Goal: Information Seeking & Learning: Find specific fact

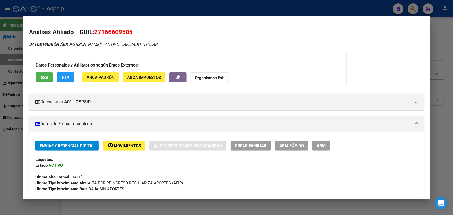
click at [11, 93] on div at bounding box center [226, 107] width 453 height 215
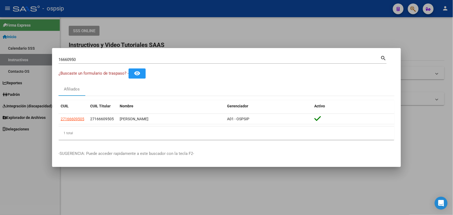
click at [86, 61] on input "16660950" at bounding box center [220, 59] width 322 height 5
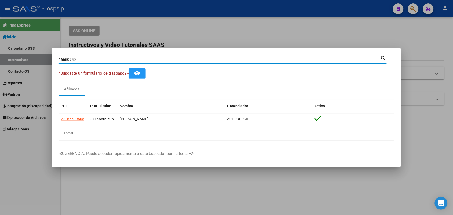
click at [86, 61] on input "16660950" at bounding box center [220, 59] width 322 height 5
type input "47748927"
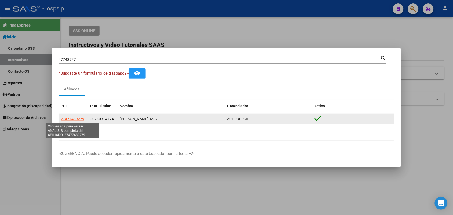
click at [66, 120] on span "27477489279" at bounding box center [73, 119] width 24 height 4
type textarea "27477489279"
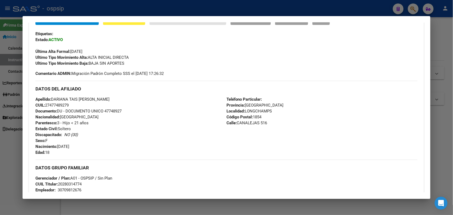
scroll to position [134, 0]
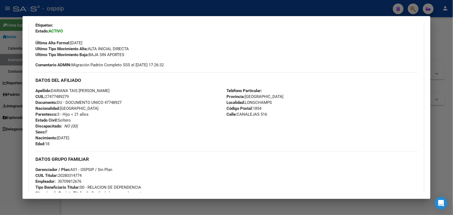
click at [108, 101] on span "Documento: DU - DOCUMENTO UNICO 47748927" at bounding box center [78, 102] width 86 height 5
copy span "47748927"
click at [126, 109] on div "Apellido: [PERSON_NAME] TAIS [PERSON_NAME] CUIL: 27477489279 Documento: DU - DO…" at bounding box center [130, 117] width 191 height 59
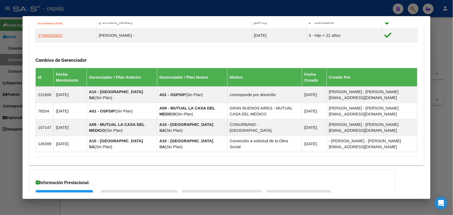
scroll to position [422, 0]
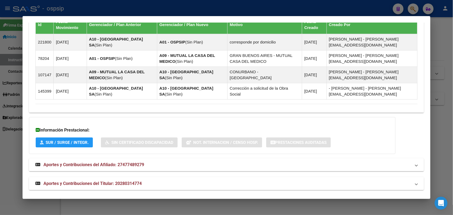
click at [101, 177] on mat-expansion-panel-header "Aportes y Contribuciones del Titular: 20280314774" at bounding box center [226, 183] width 395 height 13
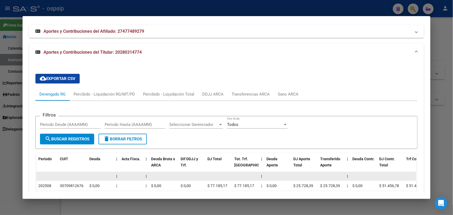
scroll to position [556, 0]
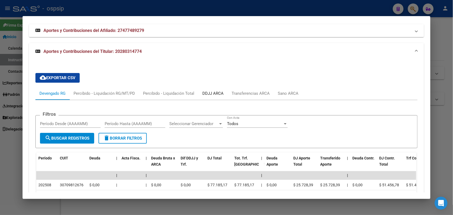
click at [210, 92] on div "DDJJ ARCA" at bounding box center [212, 93] width 21 height 6
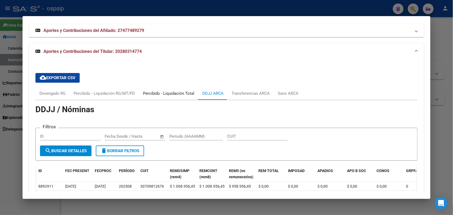
click at [179, 87] on div "Percibido - Liquidación Total" at bounding box center [168, 93] width 59 height 13
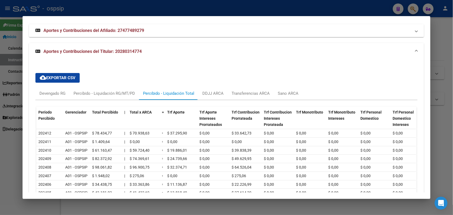
click at [17, 109] on div at bounding box center [226, 107] width 453 height 215
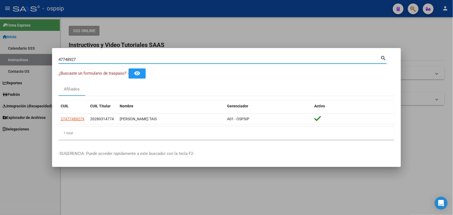
click at [111, 60] on input "47748927" at bounding box center [220, 59] width 322 height 5
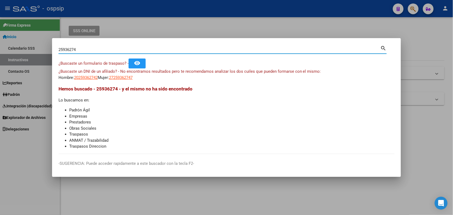
drag, startPoint x: 61, startPoint y: 50, endPoint x: 70, endPoint y: 52, distance: 8.9
click at [70, 52] on input "25936274" at bounding box center [220, 49] width 322 height 5
click at [66, 50] on input "25936274" at bounding box center [220, 49] width 322 height 5
type input "25436274"
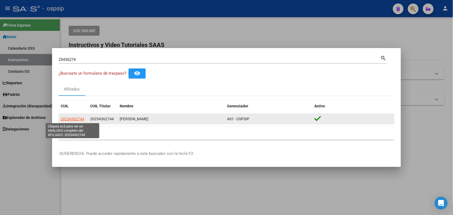
click at [77, 118] on span "20254362744" at bounding box center [73, 119] width 24 height 4
type textarea "20254362744"
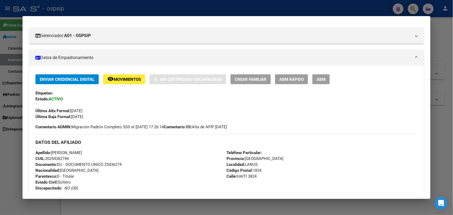
scroll to position [67, 0]
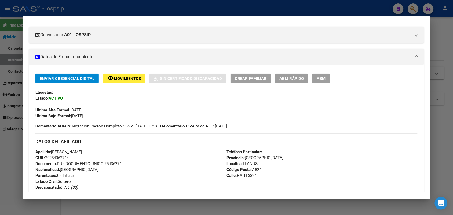
click at [110, 164] on span "Documento: DU - DOCUMENTO UNICO 25436274" at bounding box center [78, 163] width 86 height 5
copy span "25436274"
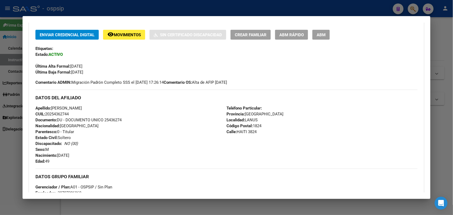
scroll to position [201, 0]
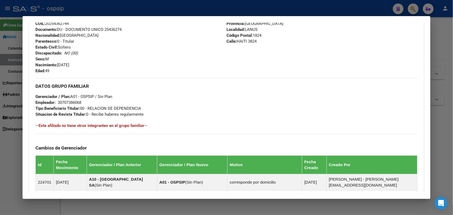
drag, startPoint x: 153, startPoint y: 121, endPoint x: 117, endPoint y: 136, distance: 39.5
click at [117, 136] on div "Cambios de Gerenciador Id Fecha Movimiento Gerenciador / Plan Anterior Gerencia…" at bounding box center [226, 203] width 382 height 139
click at [2, 93] on div at bounding box center [226, 107] width 453 height 215
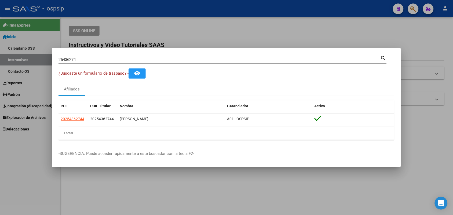
click at [97, 60] on input "25436274" at bounding box center [220, 59] width 322 height 5
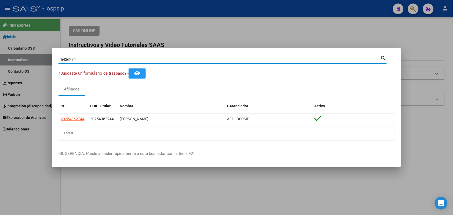
paste input "38914635"
type input "38914635"
click at [121, 57] on div "38914635 Buscar (apellido, dni, [PERSON_NAME], nro traspaso, cuit, obra social)" at bounding box center [220, 60] width 322 height 8
click at [121, 58] on input "38914635" at bounding box center [220, 59] width 322 height 5
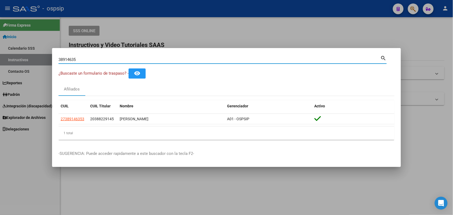
click at [121, 58] on input "38914635" at bounding box center [220, 59] width 322 height 5
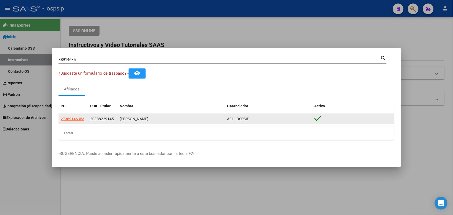
click at [75, 123] on datatable-body-cell "27389146353" at bounding box center [74, 119] width 30 height 10
click at [75, 118] on span "27389146353" at bounding box center [73, 119] width 24 height 4
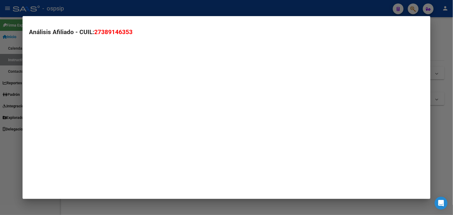
type textarea "27389146353"
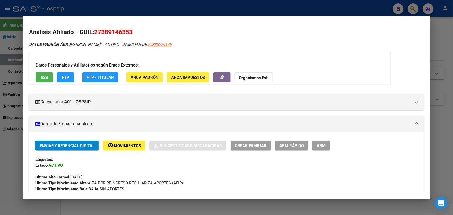
click at [0, 121] on div at bounding box center [226, 107] width 453 height 215
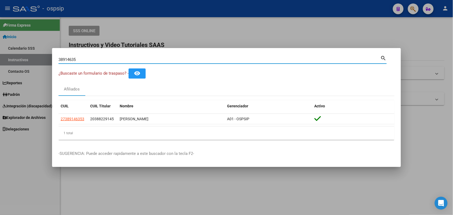
click at [78, 61] on input "38914635" at bounding box center [220, 59] width 322 height 5
paste input "28493260"
type input "28493260"
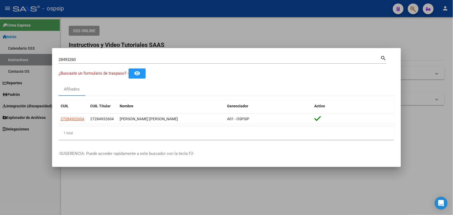
drag, startPoint x: 248, startPoint y: 154, endPoint x: 156, endPoint y: 144, distance: 92.8
click at [158, 146] on mat-dialog-container "28493260 Buscar (apellido, dni, cuil, nro traspaso, cuit, obra social) search ¿…" at bounding box center [226, 107] width 349 height 119
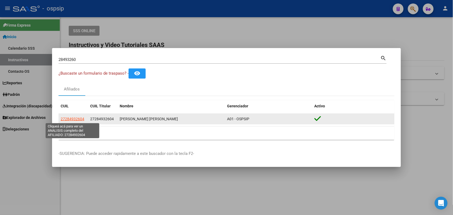
click at [81, 118] on span "27284932604" at bounding box center [73, 119] width 24 height 4
type textarea "27284932604"
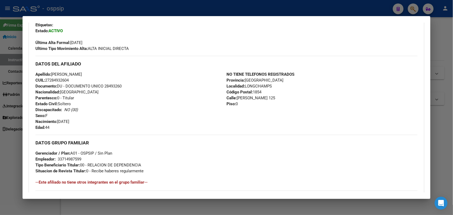
scroll to position [134, 0]
click at [110, 84] on span "Documento: DU - DOCUMENTO UNICO 28493260" at bounding box center [78, 86] width 86 height 5
copy span "28493260"
drag, startPoint x: 132, startPoint y: 97, endPoint x: 144, endPoint y: 88, distance: 15.7
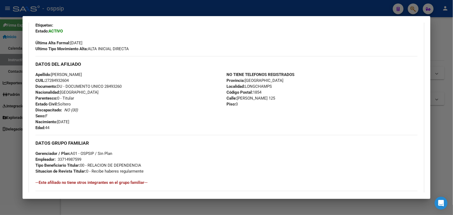
click at [132, 97] on div "Apellido: [PERSON_NAME] CUIL: 27284932604 Documento: DU - DOCUMENTO UNICO 28493…" at bounding box center [130, 101] width 191 height 59
click at [0, 116] on div at bounding box center [226, 107] width 453 height 215
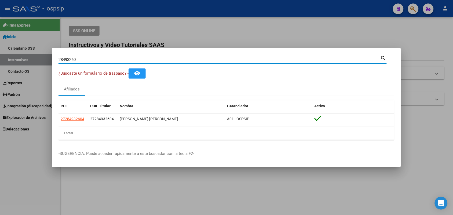
click at [77, 57] on input "28493260" at bounding box center [220, 59] width 322 height 5
type input "53524454"
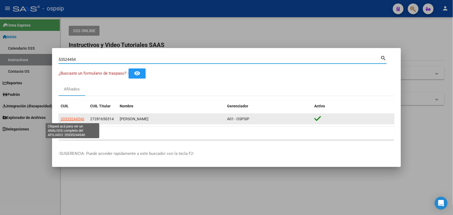
click at [71, 119] on span "20535244546" at bounding box center [73, 119] width 24 height 4
type textarea "20535244546"
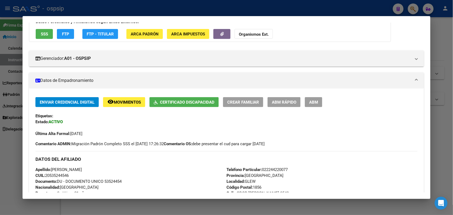
scroll to position [67, 0]
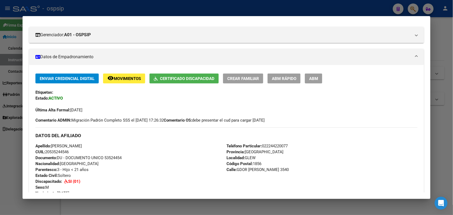
click at [112, 160] on div "Apellido: [PERSON_NAME] CUIL: 20535244546 Documento: DU - DOCUMENTO UNICO 53524…" at bounding box center [130, 172] width 191 height 59
click at [109, 160] on div "Apellido: [PERSON_NAME] CUIL: 20535244546 Documento: DU - DOCUMENTO UNICO 53524…" at bounding box center [130, 172] width 191 height 59
click at [116, 158] on span "Documento: DU - DOCUMENTO UNICO 53524454" at bounding box center [78, 157] width 86 height 5
copy span "53524454"
